Goal: Information Seeking & Learning: Find specific fact

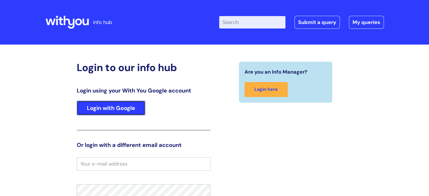
click at [122, 106] on link "Login with Google" at bounding box center [111, 108] width 69 height 15
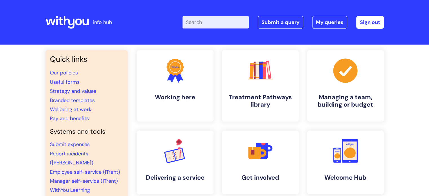
click at [211, 22] on input "Enter your search term here..." at bounding box center [216, 22] width 66 height 12
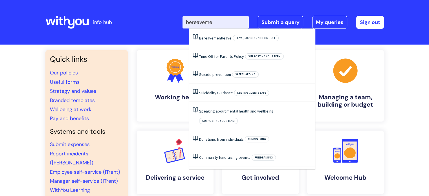
type input "bereavemen"
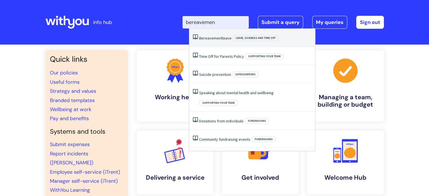
click at [211, 35] on li "Bereavement leave Leave, sickness and time off" at bounding box center [252, 38] width 126 height 18
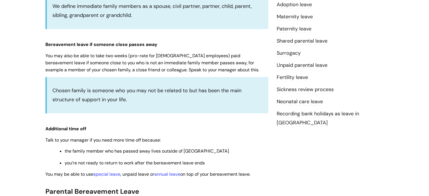
scroll to position [226, 0]
